Goal: Use online tool/utility: Utilize a website feature to perform a specific function

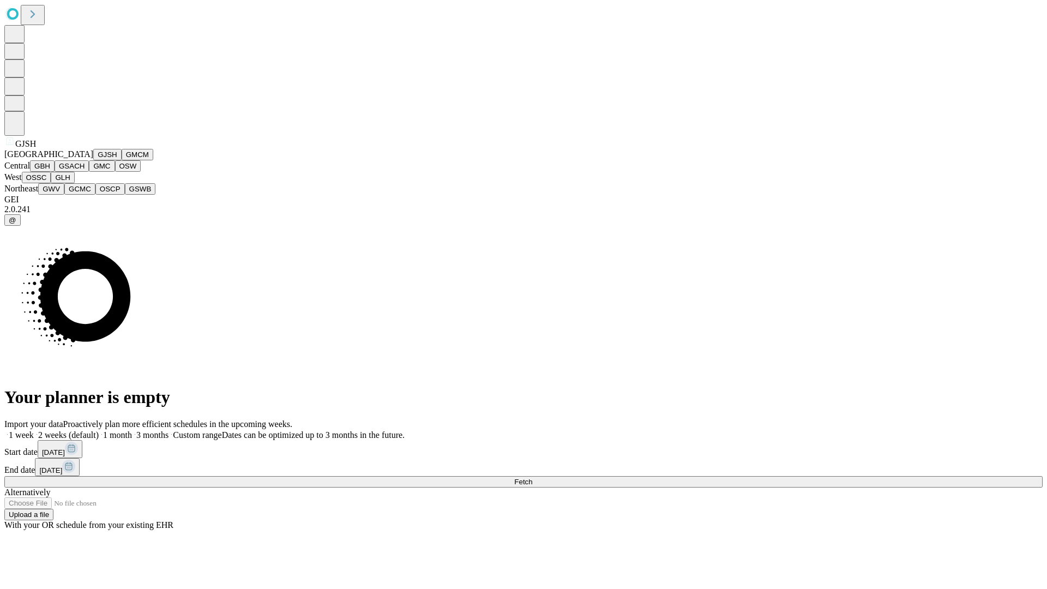
click at [93, 160] on button "GJSH" at bounding box center [107, 154] width 28 height 11
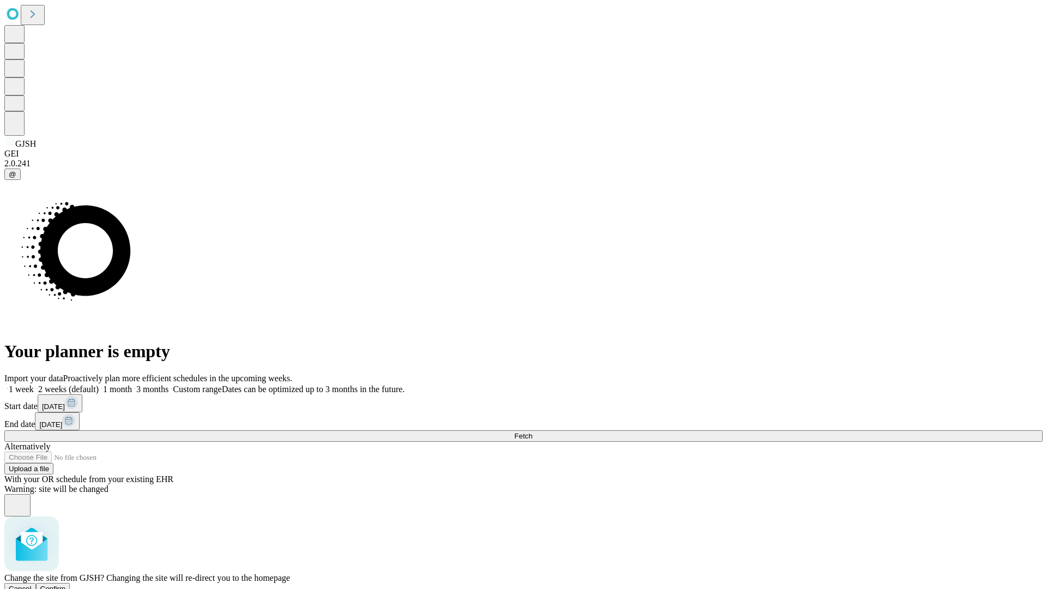
click at [66, 584] on span "Confirm" at bounding box center [53, 588] width 26 height 8
click at [99, 384] on label "2 weeks (default)" at bounding box center [66, 388] width 65 height 9
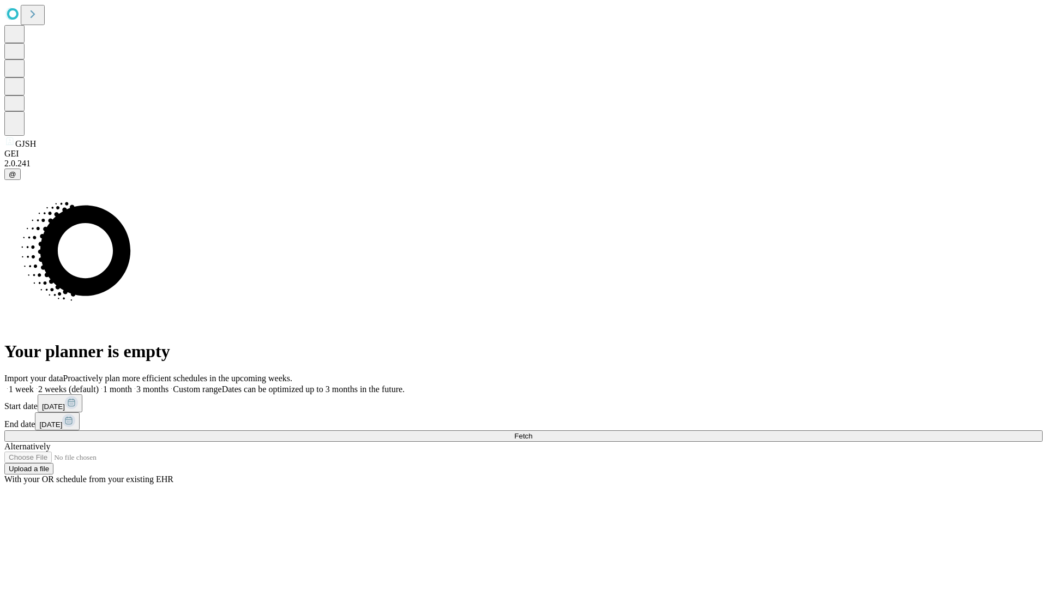
click at [532, 432] on span "Fetch" at bounding box center [523, 436] width 18 height 8
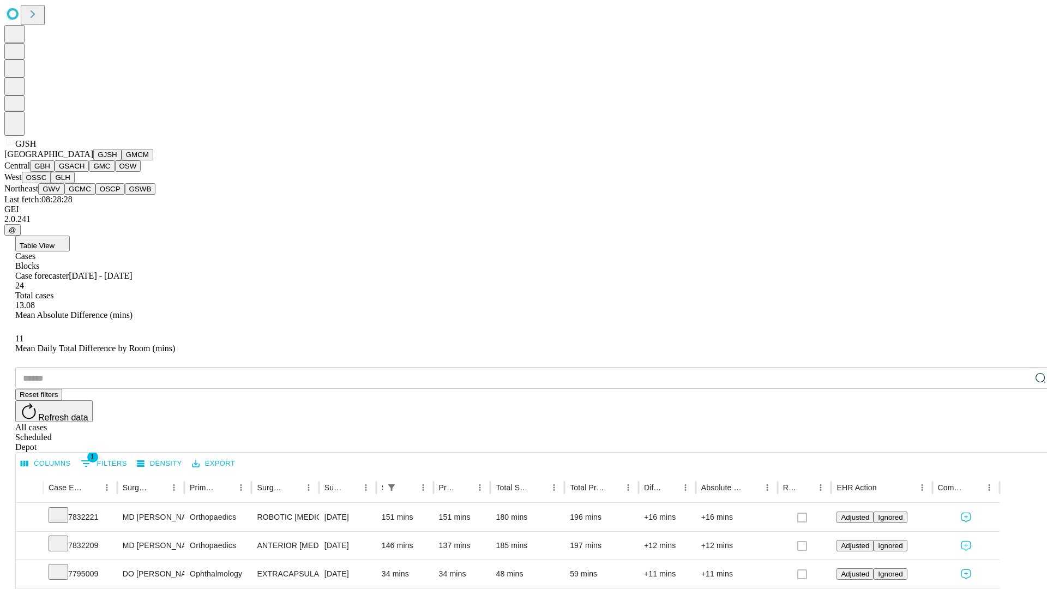
click at [122, 160] on button "GMCM" at bounding box center [138, 154] width 32 height 11
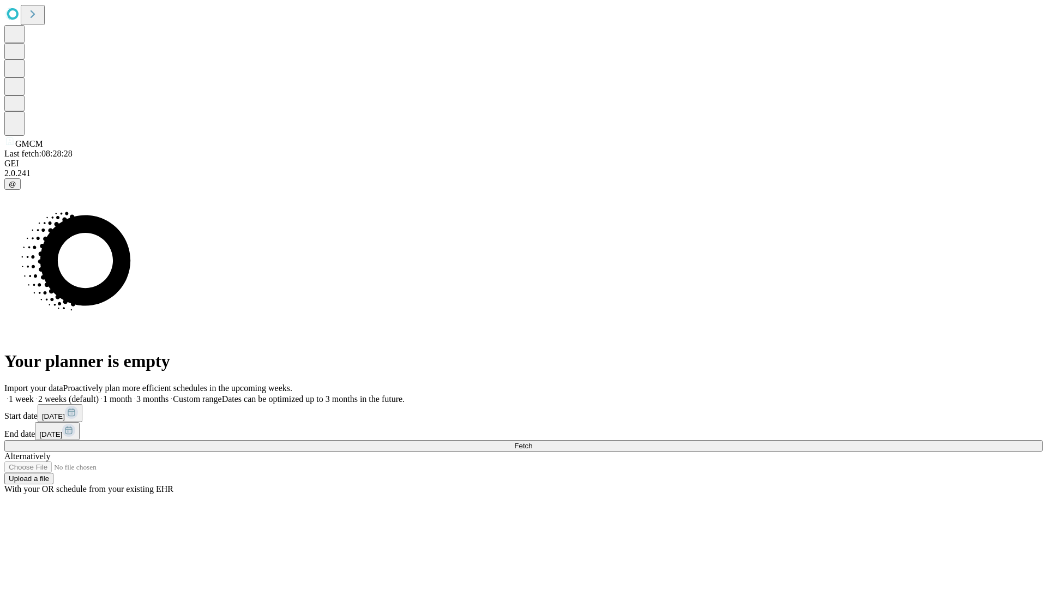
click at [99, 394] on label "2 weeks (default)" at bounding box center [66, 398] width 65 height 9
click at [532, 442] on span "Fetch" at bounding box center [523, 446] width 18 height 8
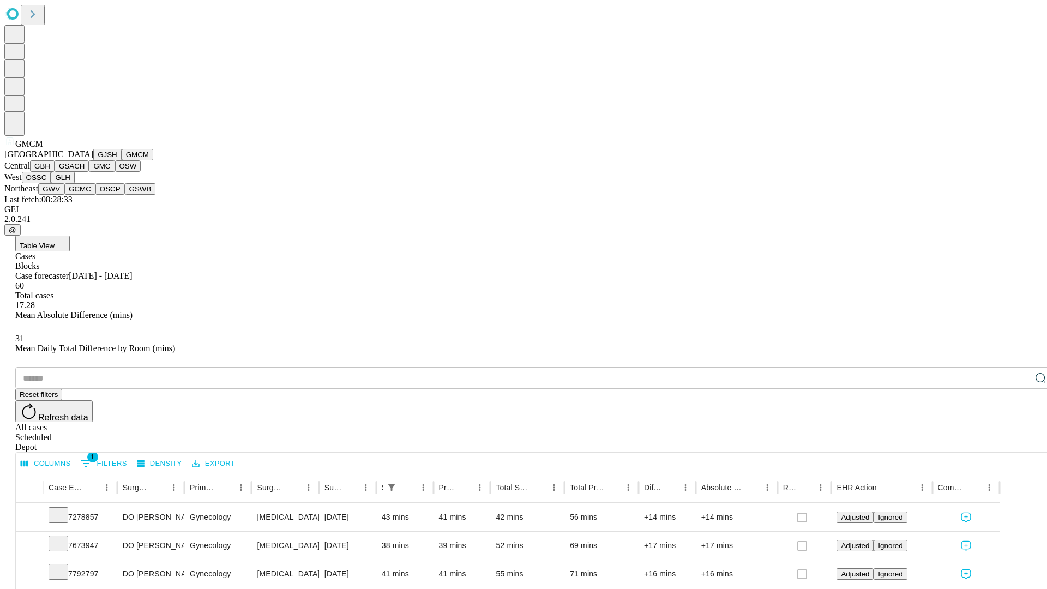
click at [55, 172] on button "GBH" at bounding box center [42, 165] width 25 height 11
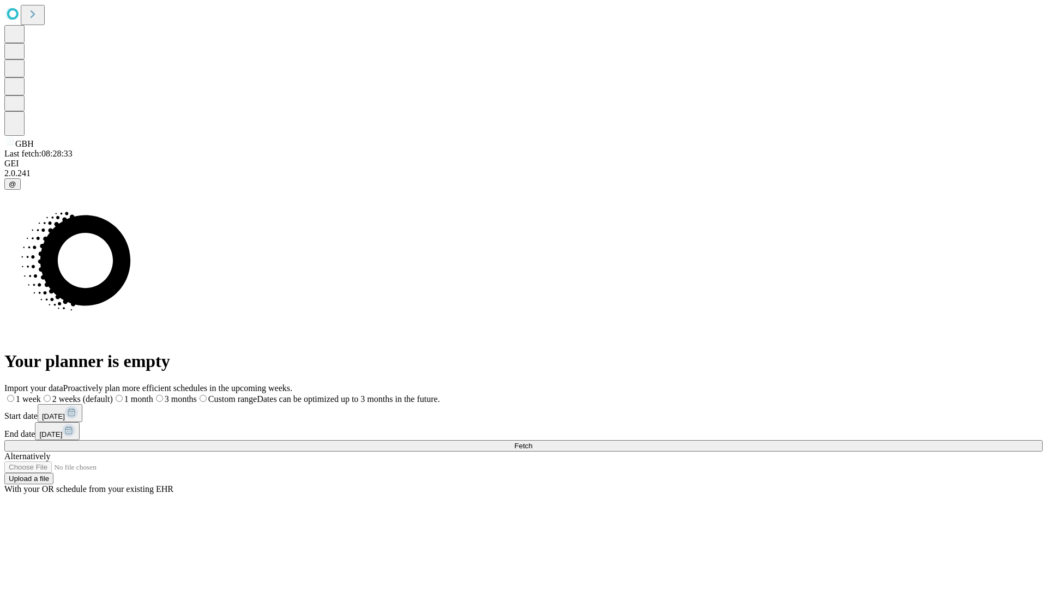
click at [113, 394] on label "2 weeks (default)" at bounding box center [77, 398] width 72 height 9
click at [532, 442] on span "Fetch" at bounding box center [523, 446] width 18 height 8
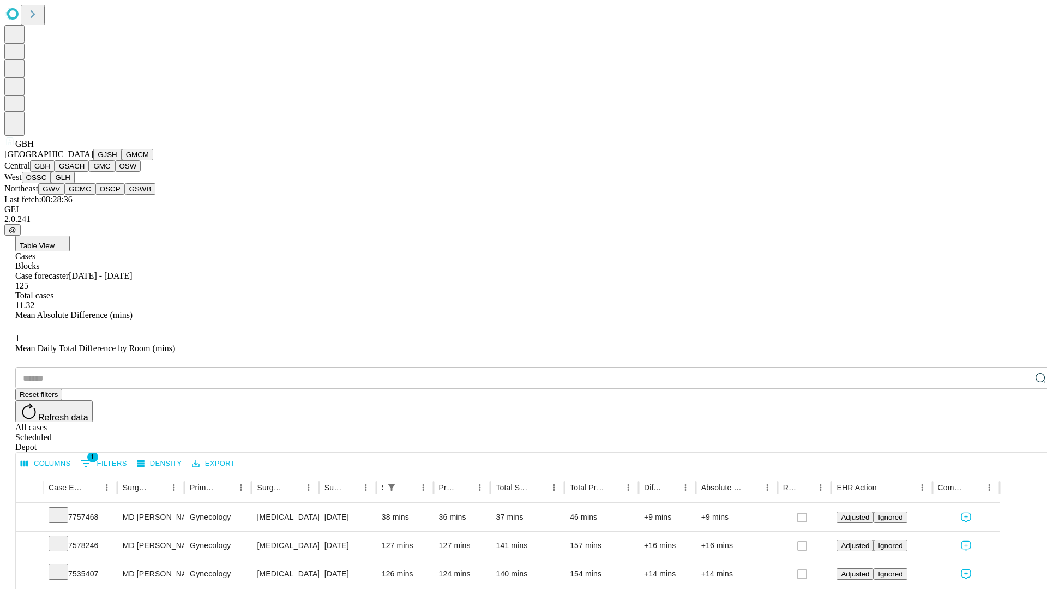
click at [84, 172] on button "GSACH" at bounding box center [72, 165] width 34 height 11
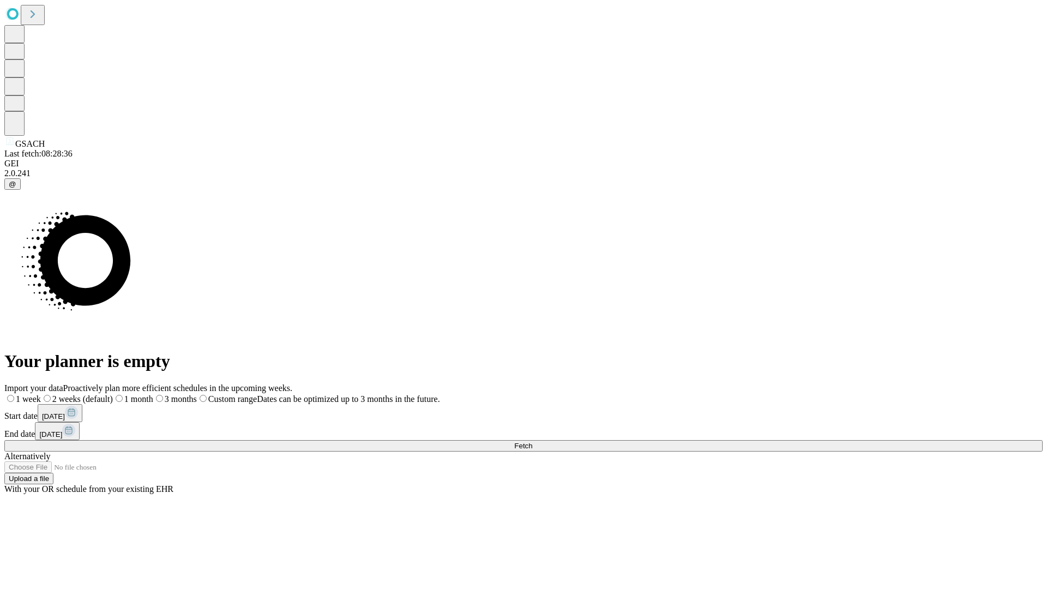
click at [113, 394] on label "2 weeks (default)" at bounding box center [77, 398] width 72 height 9
click at [532, 442] on span "Fetch" at bounding box center [523, 446] width 18 height 8
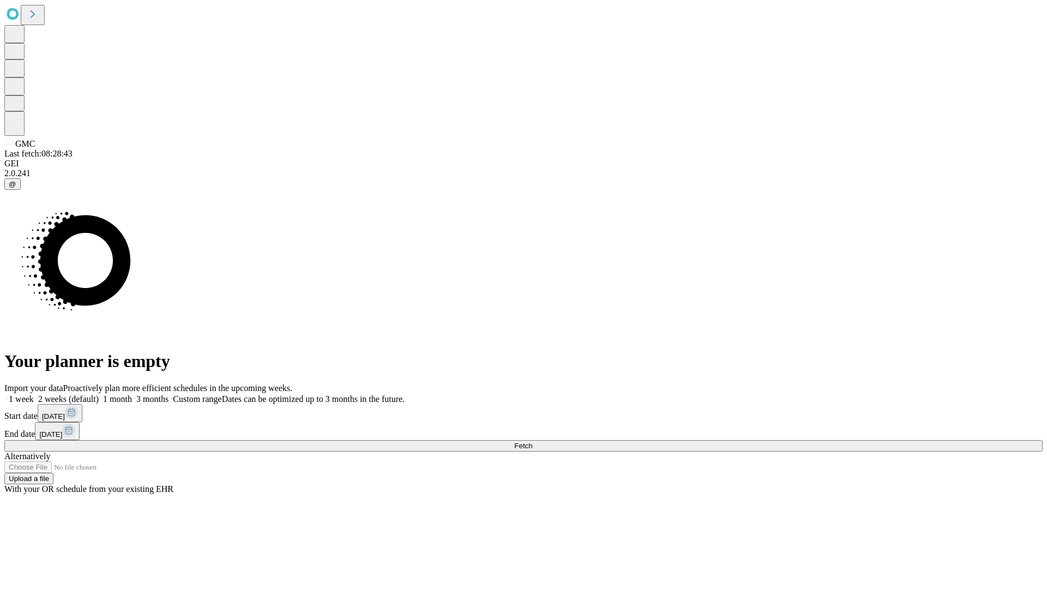
click at [532, 442] on span "Fetch" at bounding box center [523, 446] width 18 height 8
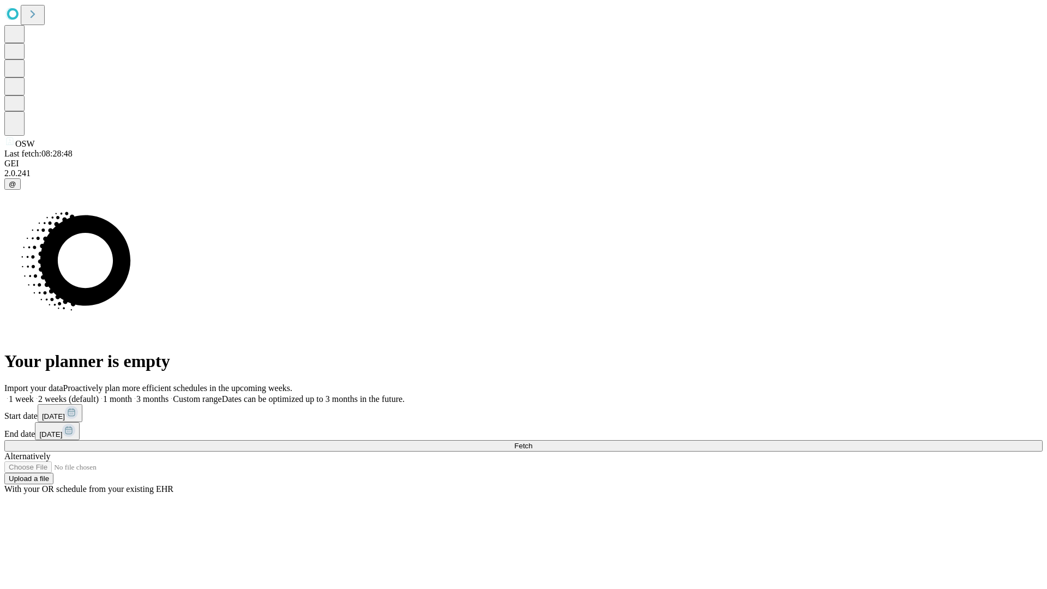
click at [99, 394] on label "2 weeks (default)" at bounding box center [66, 398] width 65 height 9
click at [532, 442] on span "Fetch" at bounding box center [523, 446] width 18 height 8
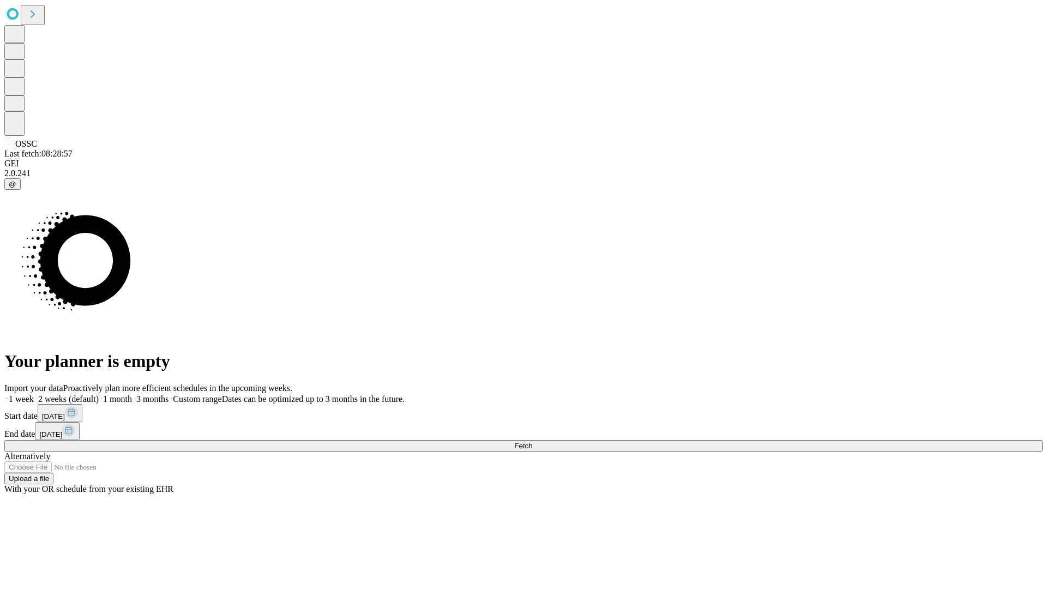
click at [99, 394] on label "2 weeks (default)" at bounding box center [66, 398] width 65 height 9
click at [532, 442] on span "Fetch" at bounding box center [523, 446] width 18 height 8
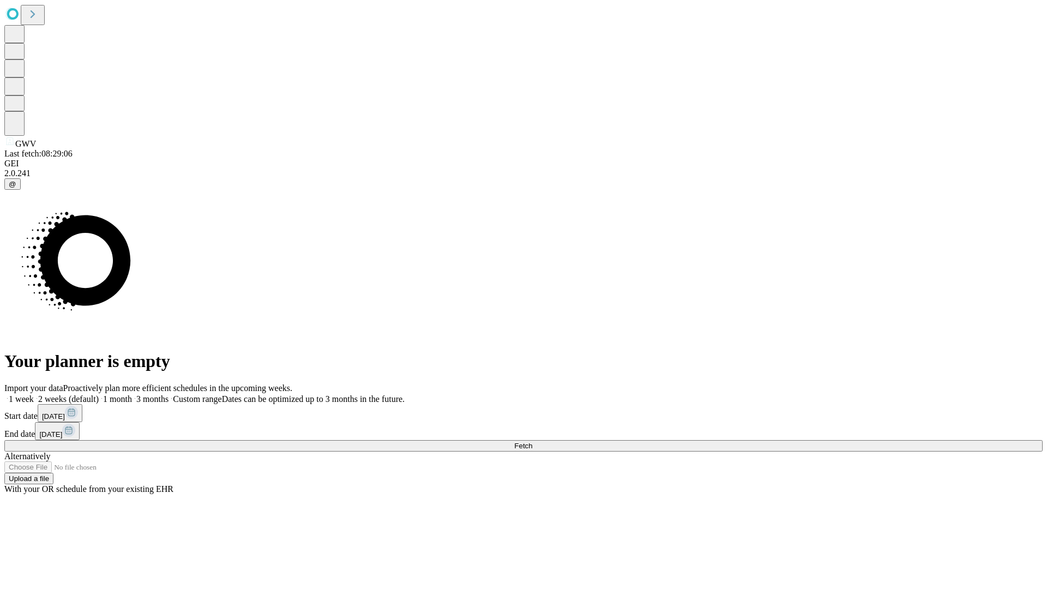
click at [99, 394] on label "2 weeks (default)" at bounding box center [66, 398] width 65 height 9
click at [532, 442] on span "Fetch" at bounding box center [523, 446] width 18 height 8
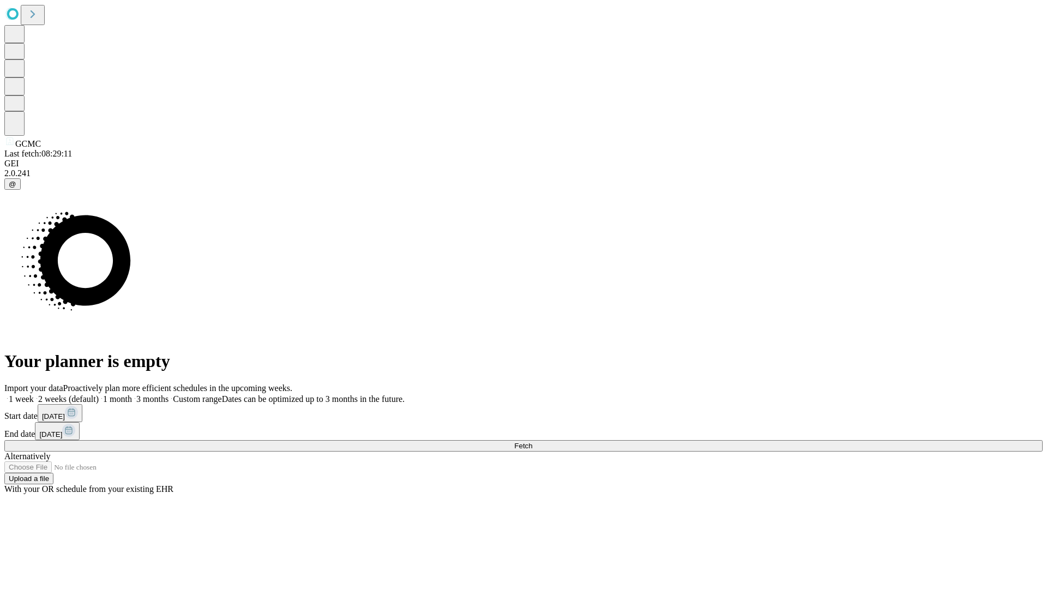
click at [99, 394] on label "2 weeks (default)" at bounding box center [66, 398] width 65 height 9
click at [532, 442] on span "Fetch" at bounding box center [523, 446] width 18 height 8
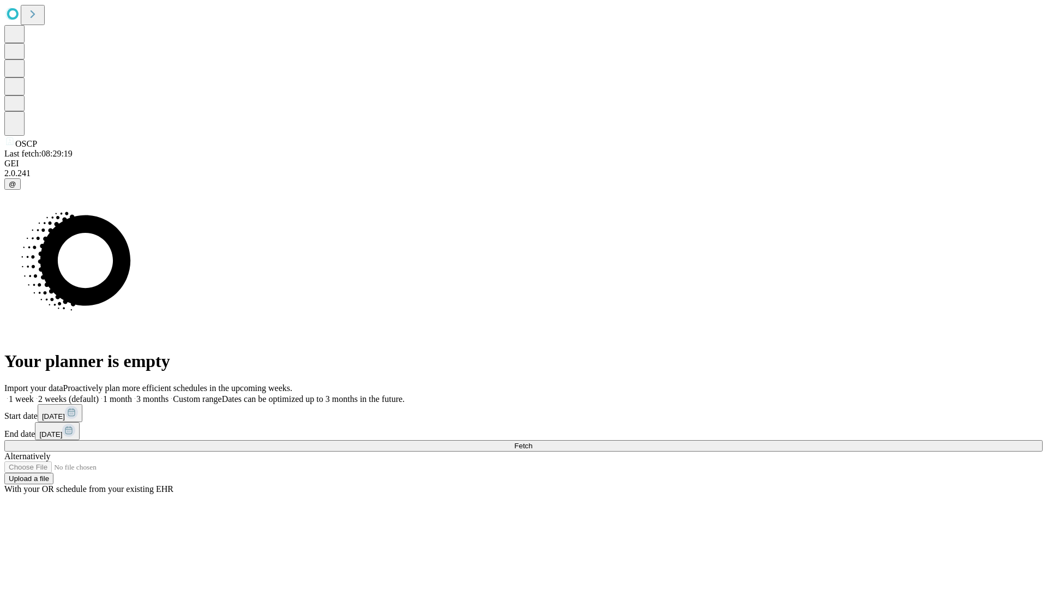
click at [99, 394] on label "2 weeks (default)" at bounding box center [66, 398] width 65 height 9
click at [532, 442] on span "Fetch" at bounding box center [523, 446] width 18 height 8
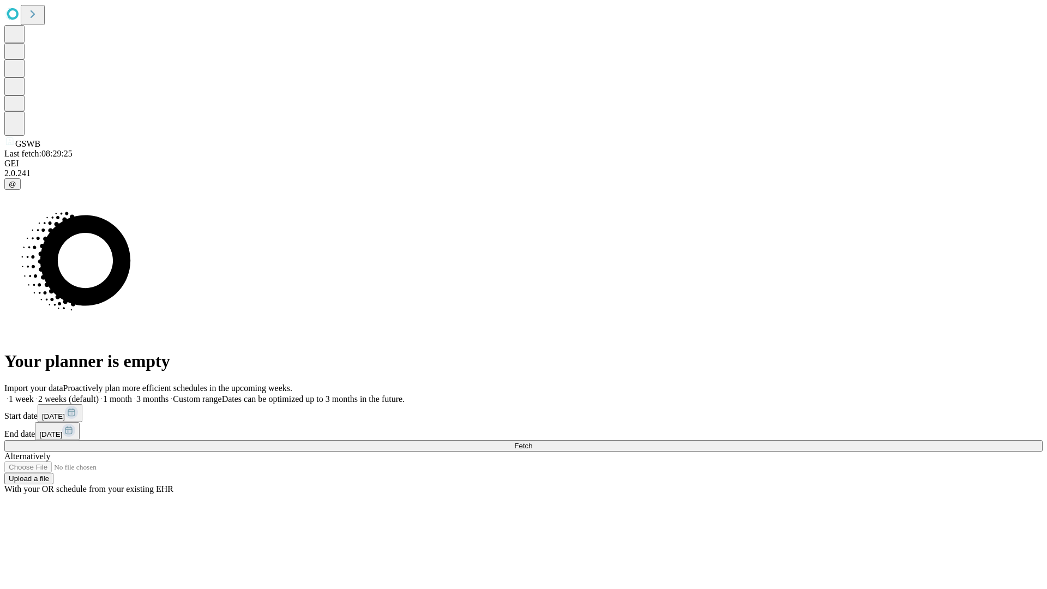
click at [99, 394] on label "2 weeks (default)" at bounding box center [66, 398] width 65 height 9
click at [532, 442] on span "Fetch" at bounding box center [523, 446] width 18 height 8
